Goal: Navigation & Orientation: Find specific page/section

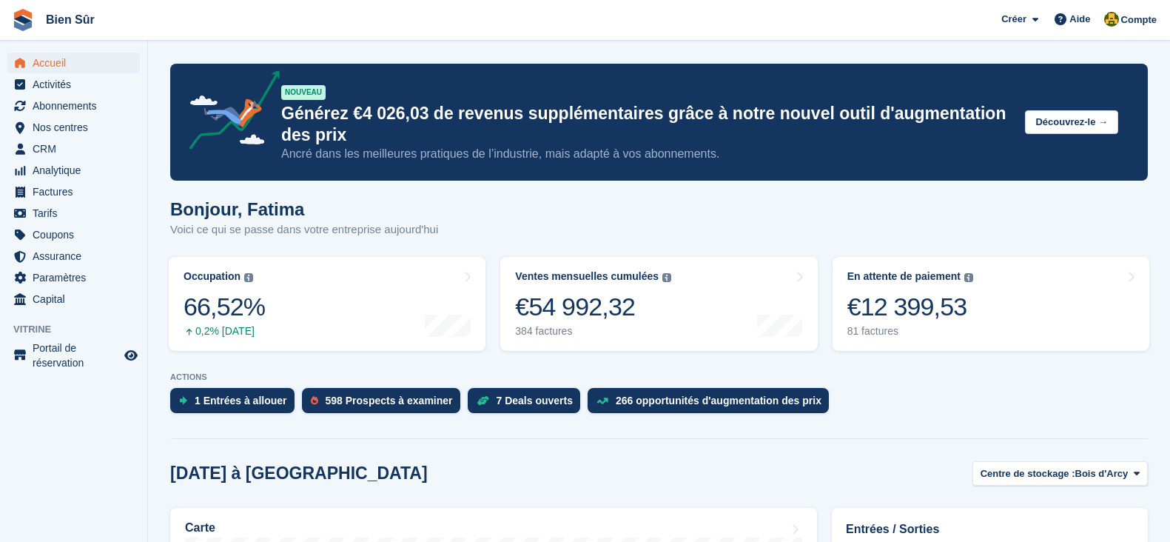
scroll to position [184, 0]
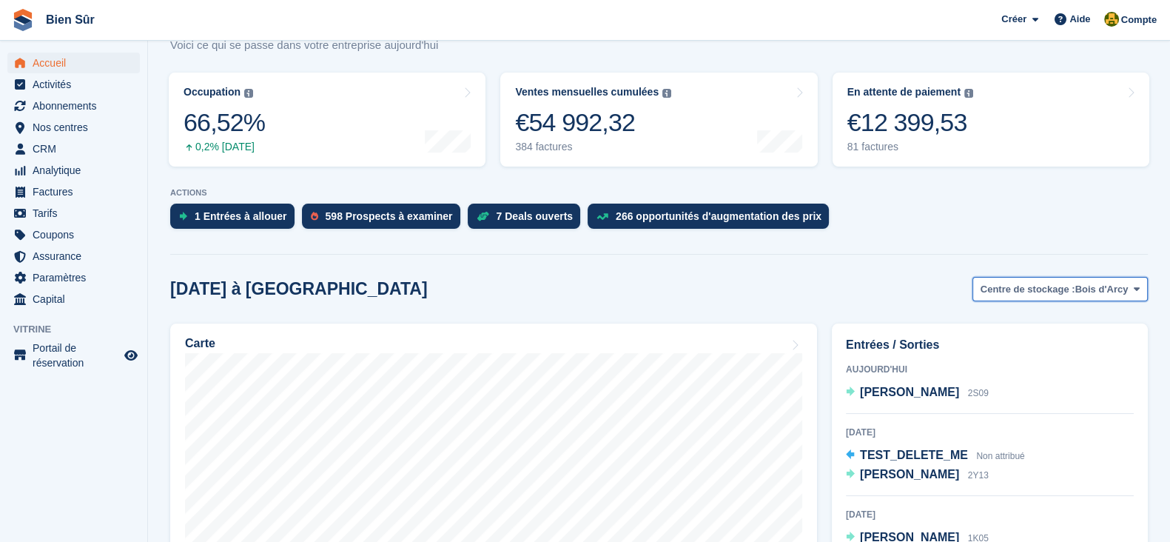
click at [999, 292] on span "Centre de stockage :" at bounding box center [1028, 289] width 95 height 15
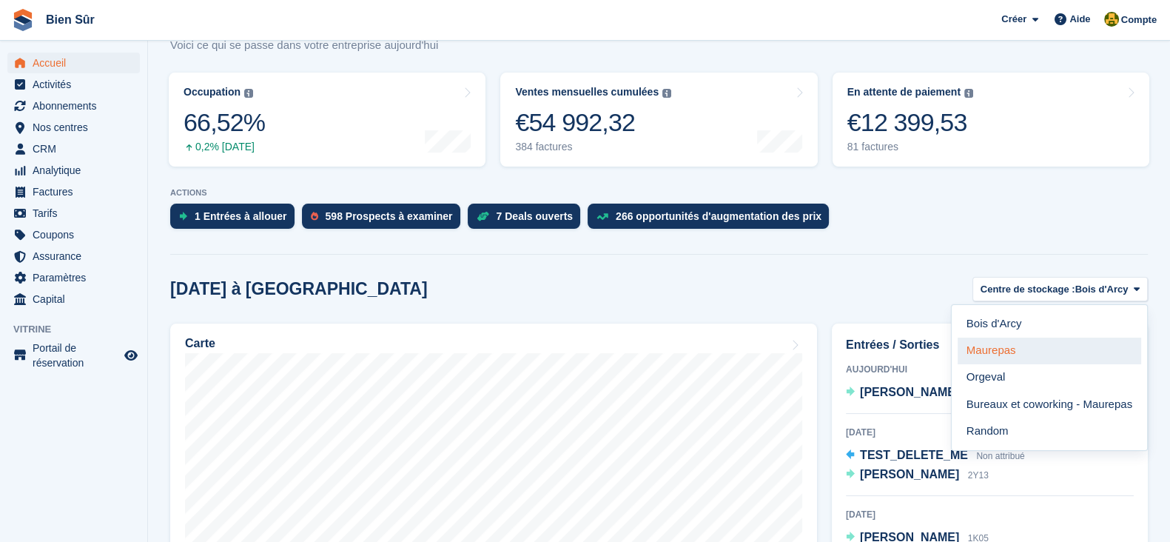
click at [1005, 354] on link "Maurepas" at bounding box center [1050, 350] width 184 height 27
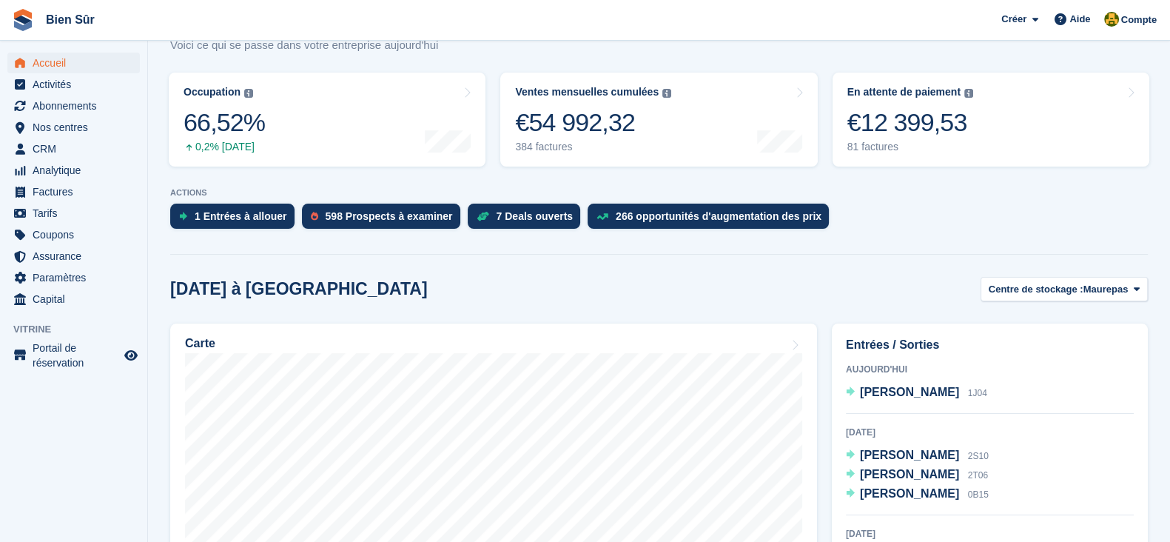
scroll to position [92, 0]
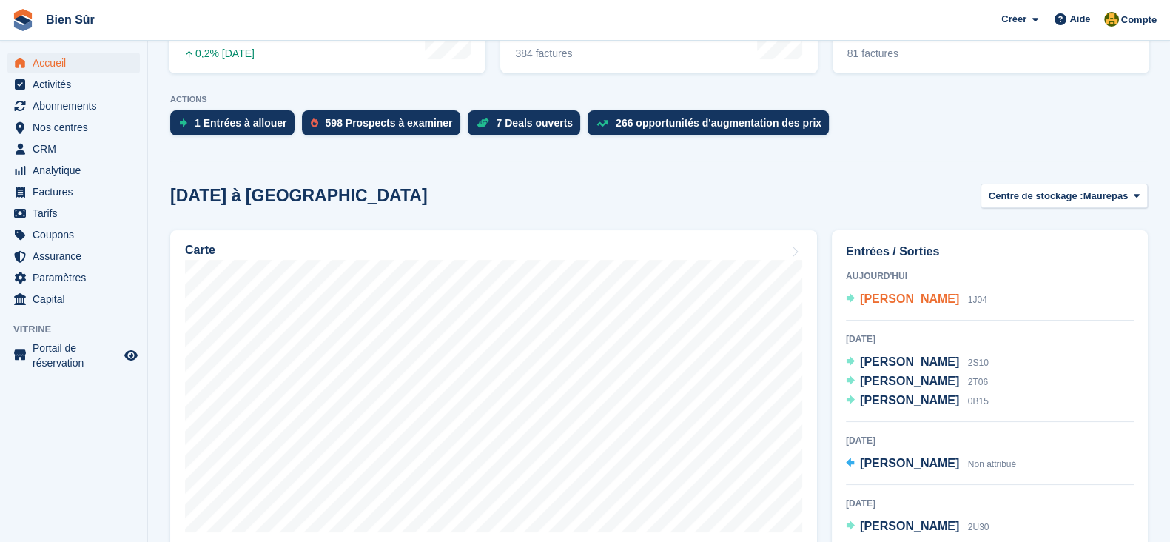
click at [895, 301] on span "Delas Matthieu" at bounding box center [909, 298] width 99 height 13
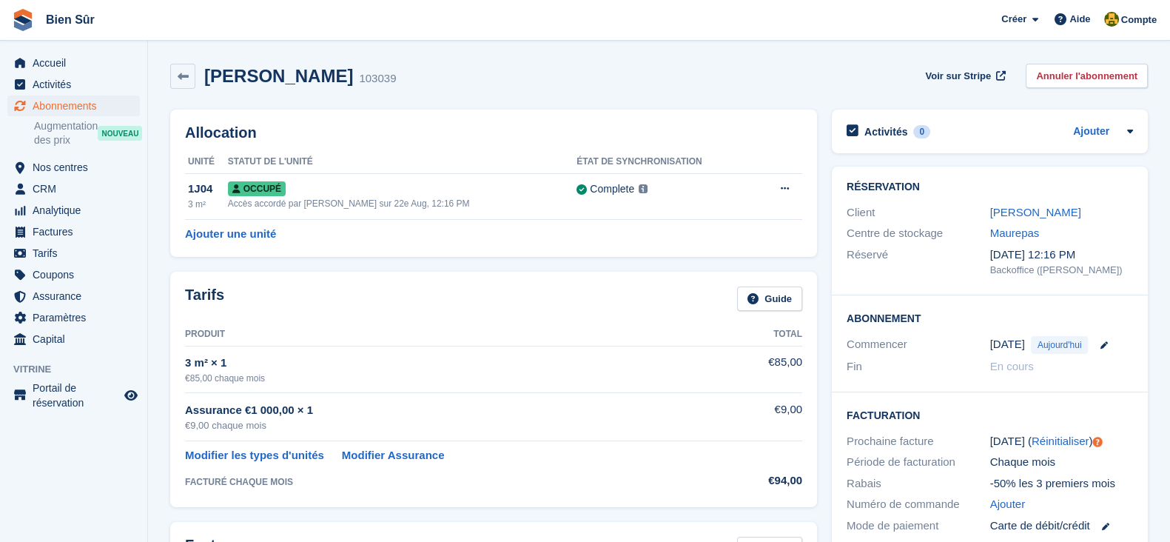
click at [90, 50] on div "Accueil Activités Abonnements Abonnements Abonnements Augmentation des prix NOU…" at bounding box center [73, 198] width 147 height 303
click at [86, 63] on span "Accueil" at bounding box center [77, 63] width 89 height 21
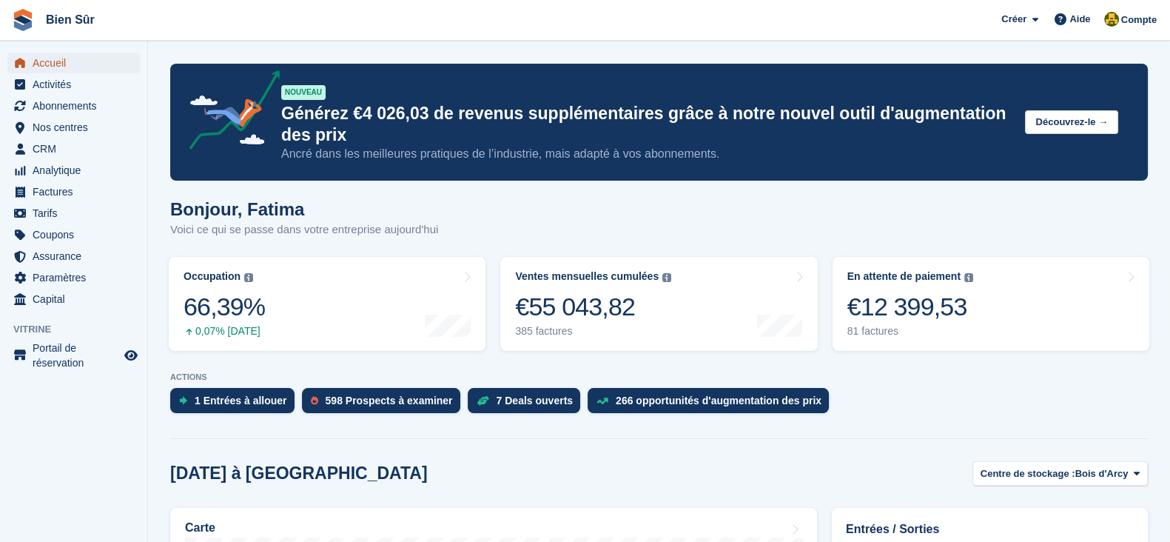
click at [36, 58] on span "Accueil" at bounding box center [77, 63] width 89 height 21
click at [370, 310] on link "Occupation Pourcentage de toutes les unités actuellement attribuées en termes d…" at bounding box center [327, 304] width 317 height 94
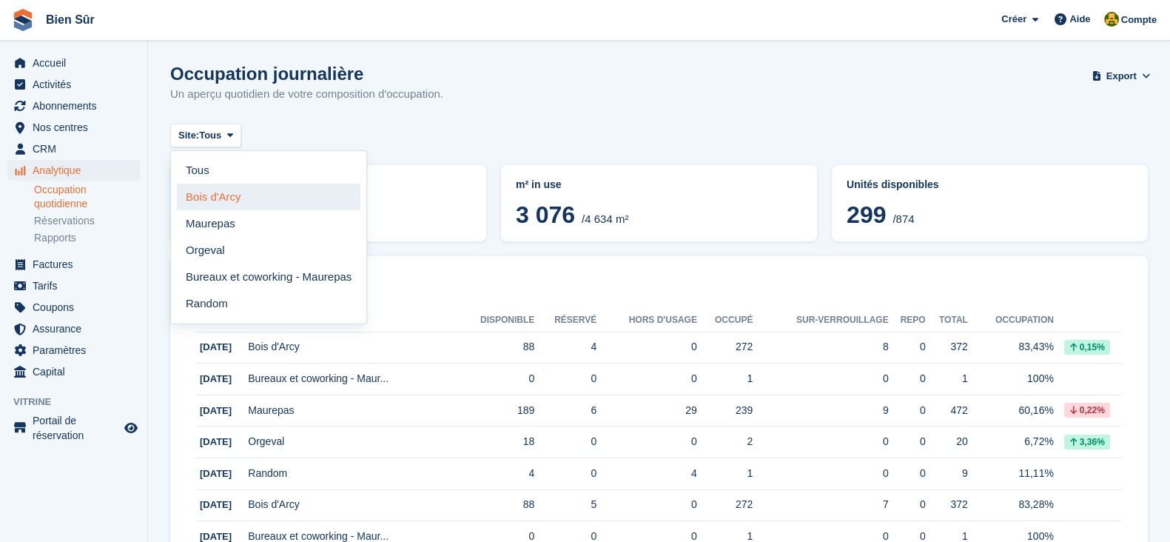
click at [238, 205] on link "Bois d'Arcy" at bounding box center [269, 197] width 184 height 27
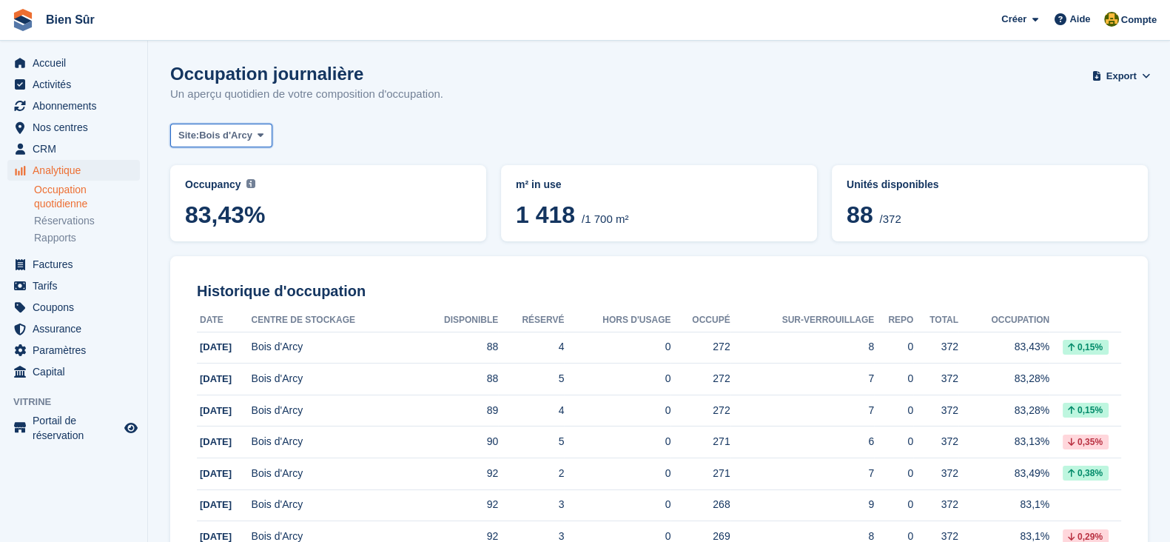
click at [231, 125] on button "Site: Bois d'Arcy" at bounding box center [221, 136] width 102 height 24
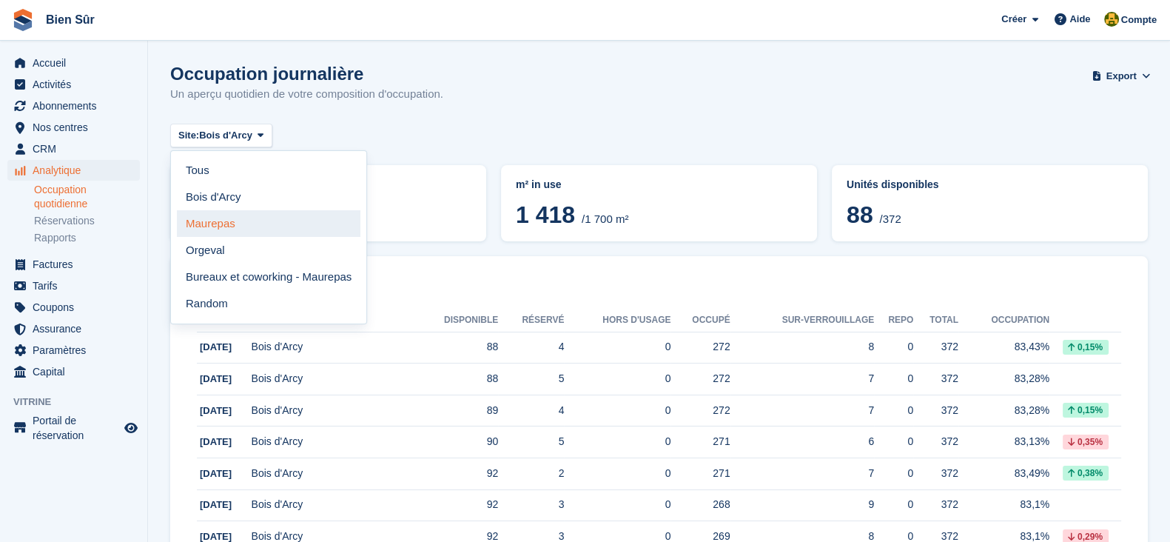
click at [283, 216] on link "Maurepas" at bounding box center [269, 223] width 184 height 27
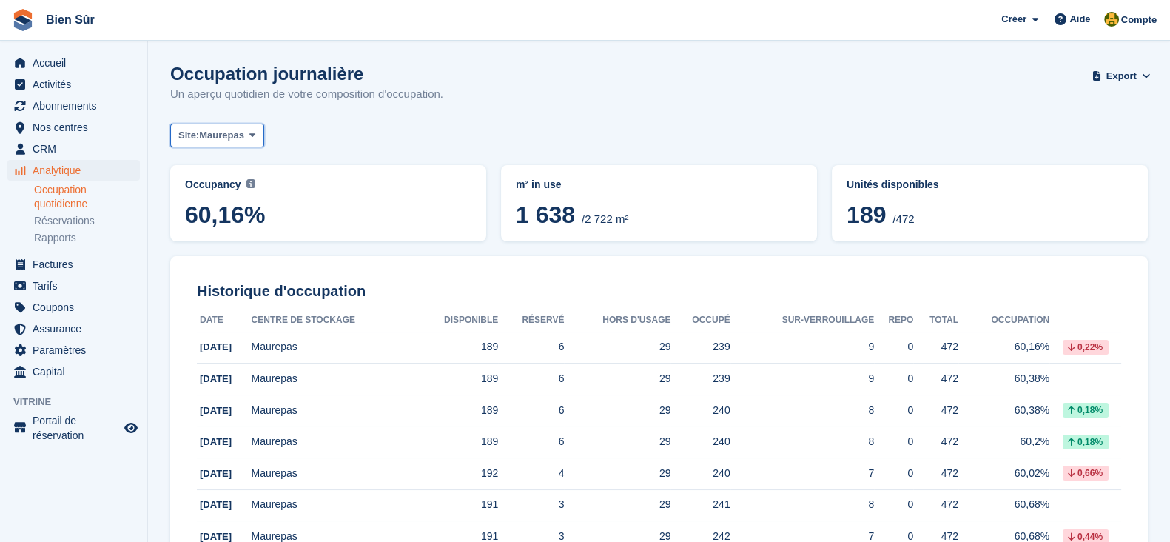
click at [226, 128] on span "Maurepas" at bounding box center [221, 135] width 45 height 15
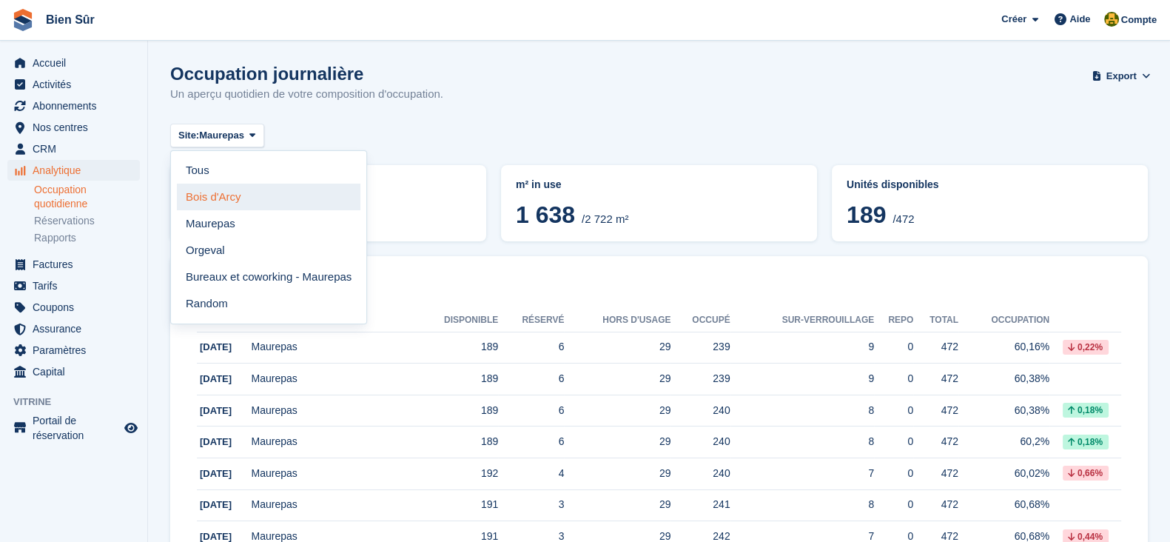
click at [229, 188] on link "Bois d'Arcy" at bounding box center [269, 197] width 184 height 27
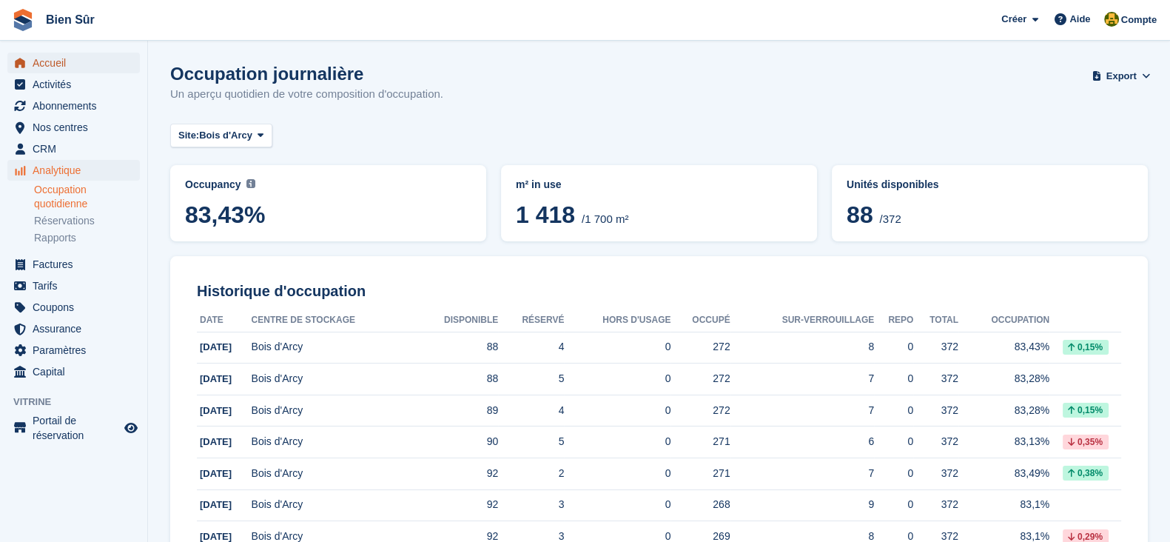
click at [61, 56] on span "Accueil" at bounding box center [77, 63] width 89 height 21
